Goal: Information Seeking & Learning: Learn about a topic

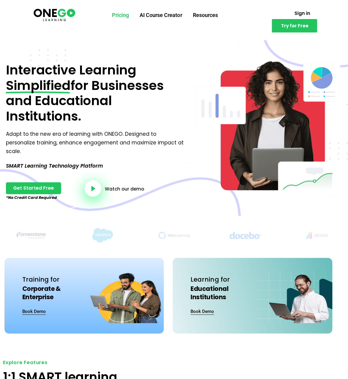
click at [125, 17] on link "Pricing" at bounding box center [121, 14] width 28 height 15
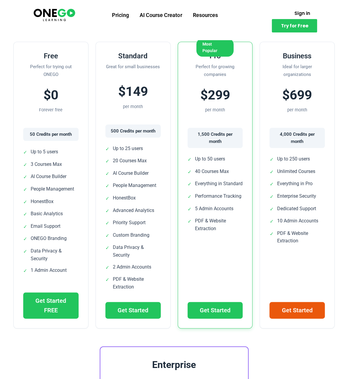
scroll to position [149, 0]
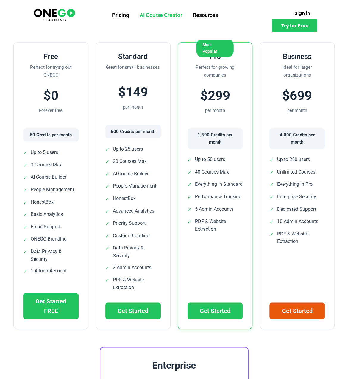
click at [163, 15] on link "AI Course Creator" at bounding box center [160, 14] width 53 height 15
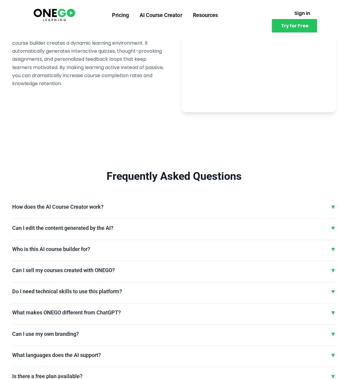
scroll to position [1251, 0]
